Goal: Task Accomplishment & Management: Use online tool/utility

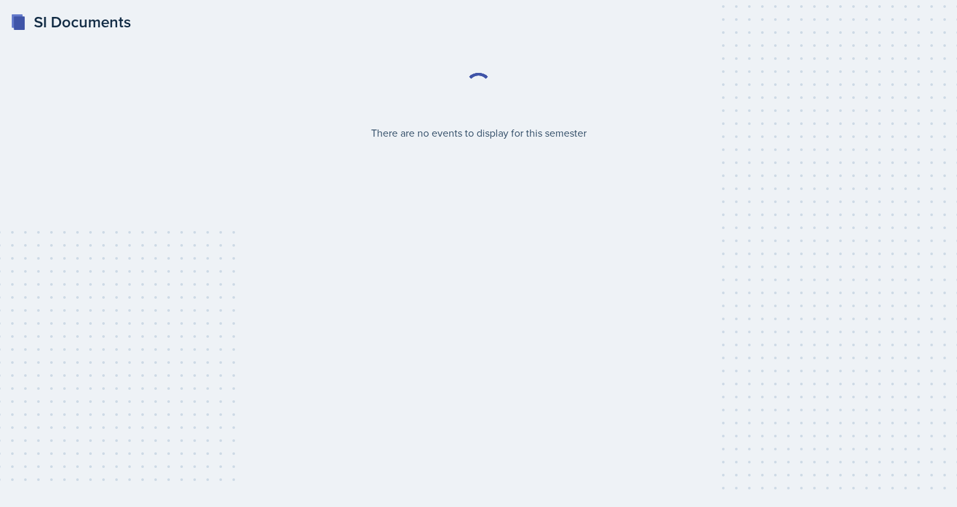
select select "2bed604d-1099-4043-b1bc-2365e8740244"
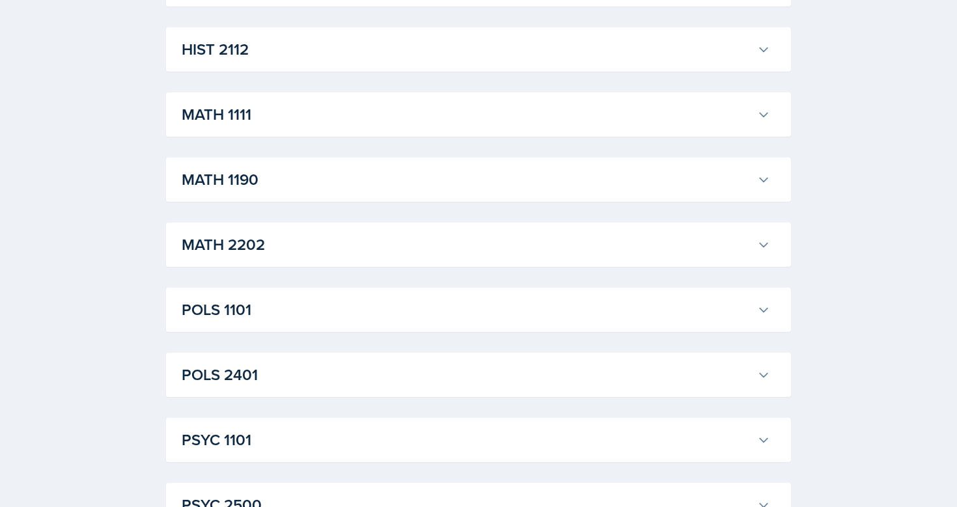
scroll to position [937, 0]
click at [292, 107] on h3 "MATH 1111" at bounding box center [467, 113] width 570 height 23
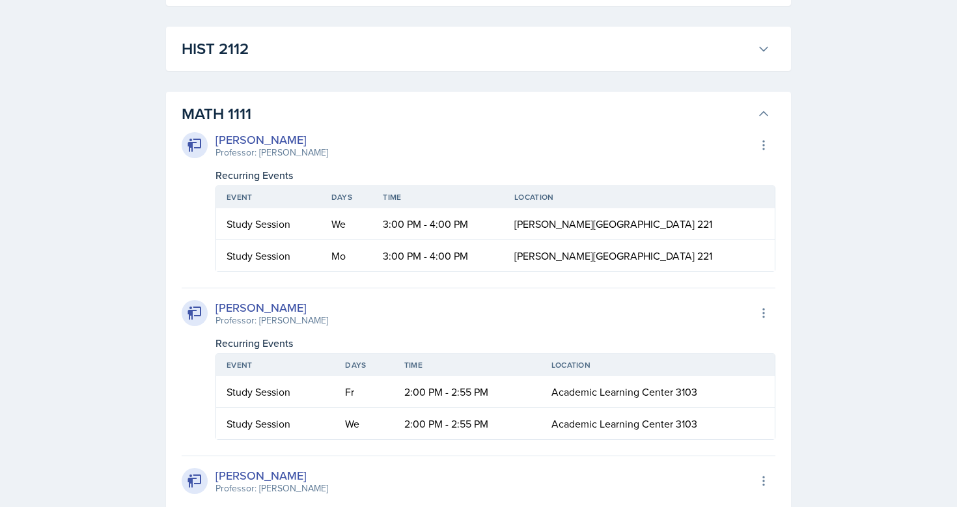
click at [135, 311] on div "SI Documents Select Semester Fall 2025 Summer 2025 Spring 2025 Fall 2024 Summer…" at bounding box center [478, 318] width 957 height 2511
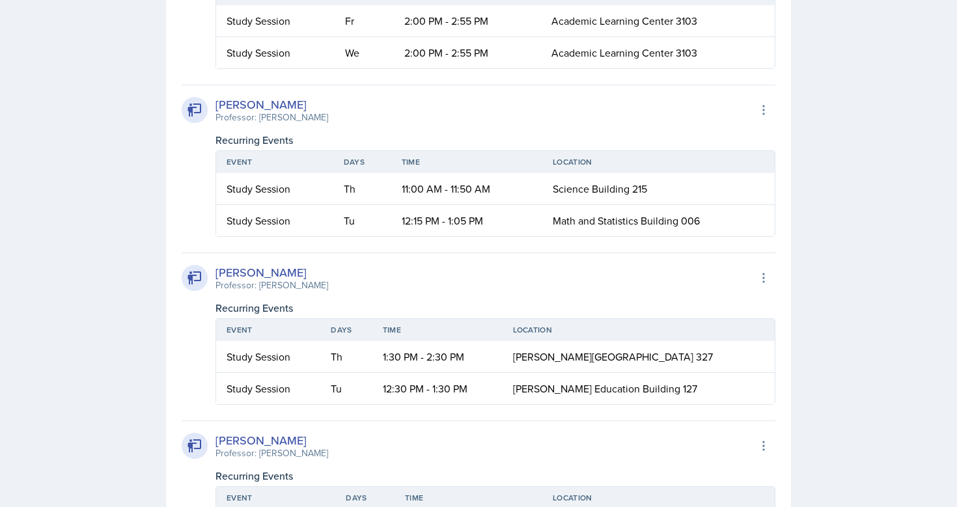
scroll to position [1328, 0]
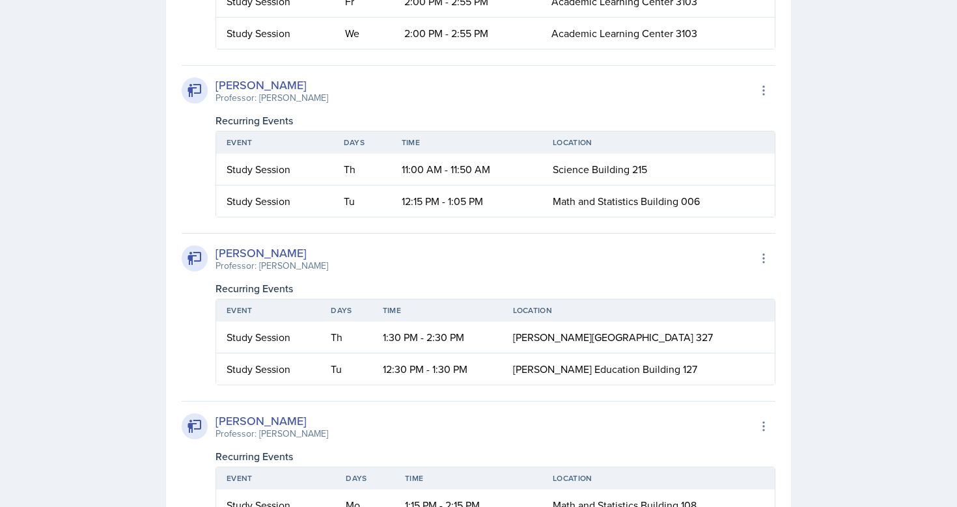
click at [195, 87] on icon at bounding box center [195, 91] width 16 height 16
click at [247, 133] on th "Event" at bounding box center [274, 142] width 117 height 22
click at [286, 163] on div "Study Session" at bounding box center [275, 169] width 96 height 16
click at [253, 180] on td "Study Session" at bounding box center [274, 170] width 117 height 32
click at [245, 130] on div "Event Days Time Location Study Session Th 11:00 AM - 11:50 AM Science Building …" at bounding box center [495, 172] width 560 height 89
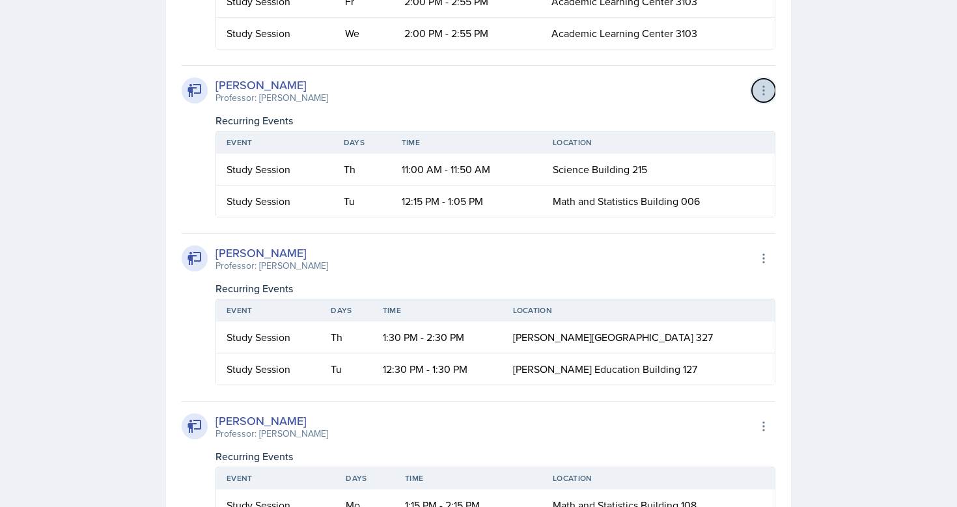
click at [764, 96] on icon at bounding box center [763, 90] width 13 height 13
click at [733, 123] on div "Export to Google Calendar" at bounding box center [692, 118] width 156 height 26
click at [184, 153] on div "[PERSON_NAME] Professor: [PERSON_NAME] Export to Google Calendar Recurring Even…" at bounding box center [479, 141] width 594 height 152
